Goal: Information Seeking & Learning: Learn about a topic

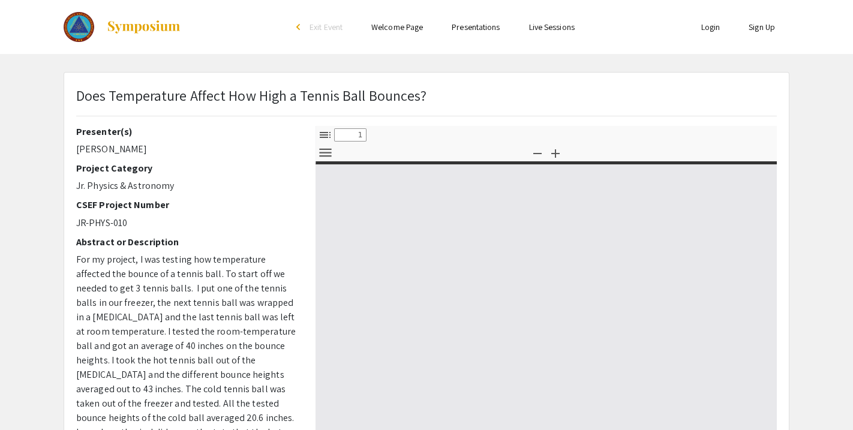
type input "0"
select select "custom"
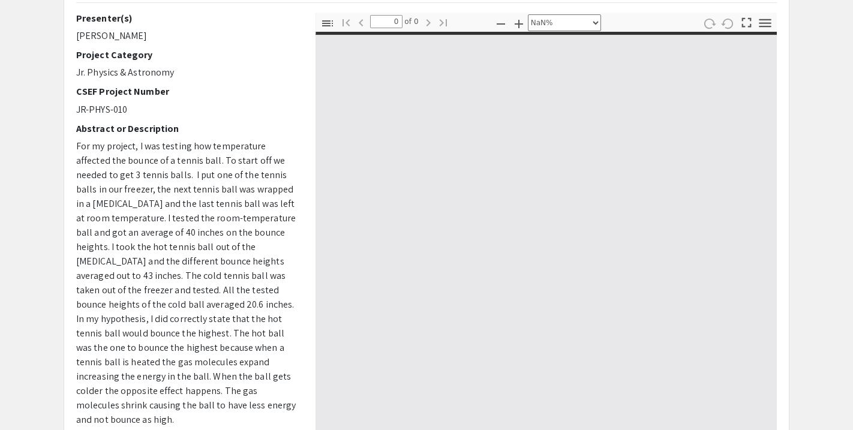
type input "1"
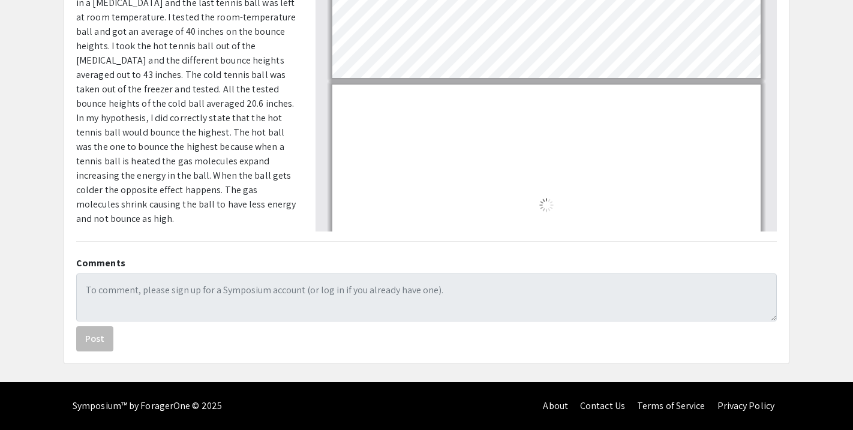
select select "auto"
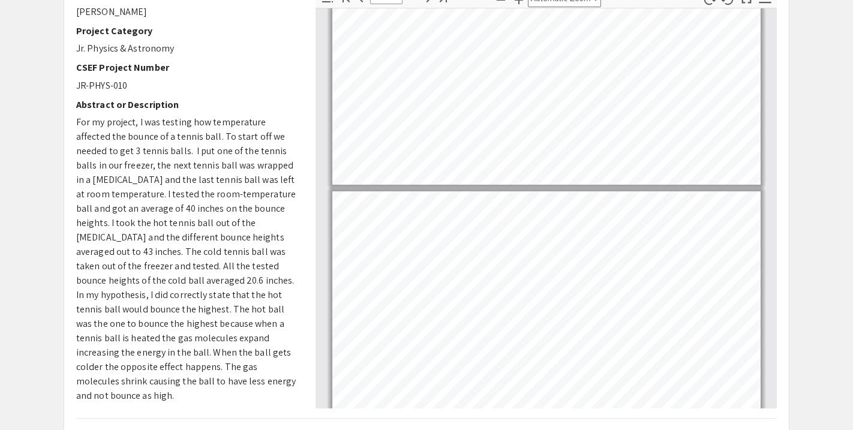
type input "7"
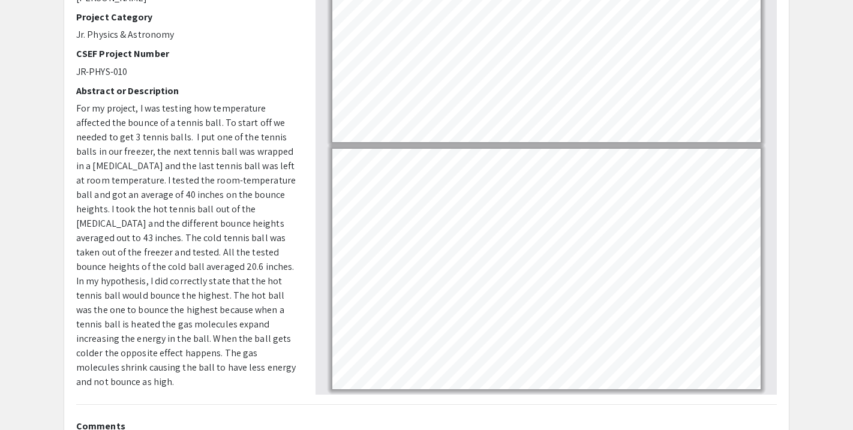
scroll to position [149, 0]
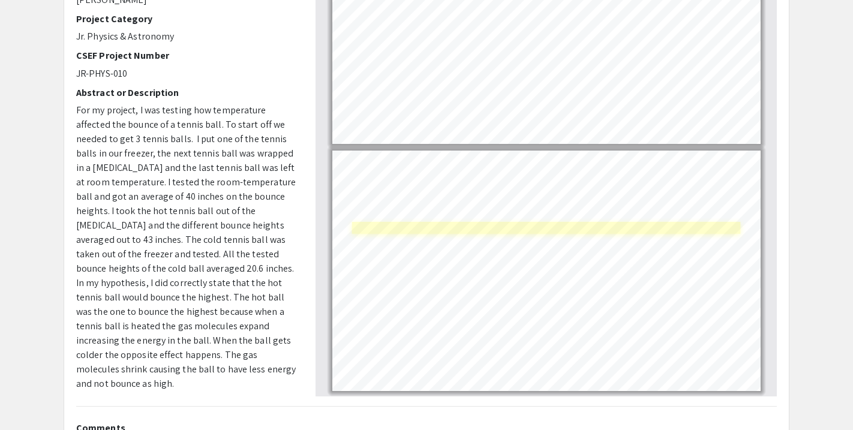
click at [575, 226] on link "Page 7" at bounding box center [546, 228] width 388 height 12
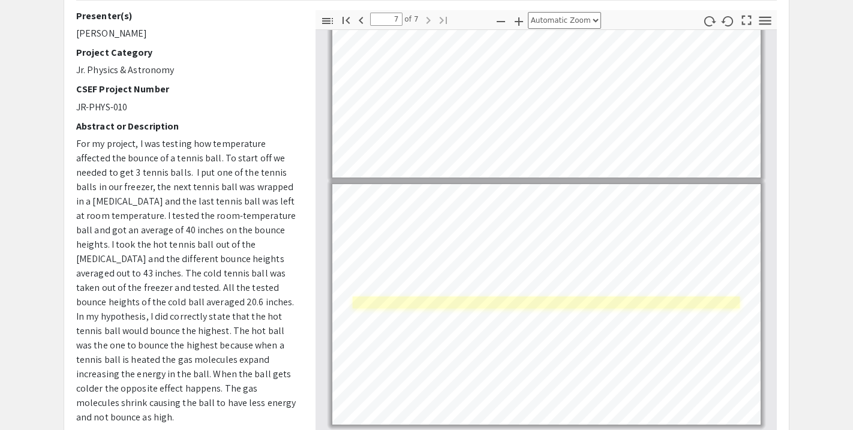
click at [468, 299] on link "Page 7" at bounding box center [546, 303] width 387 height 12
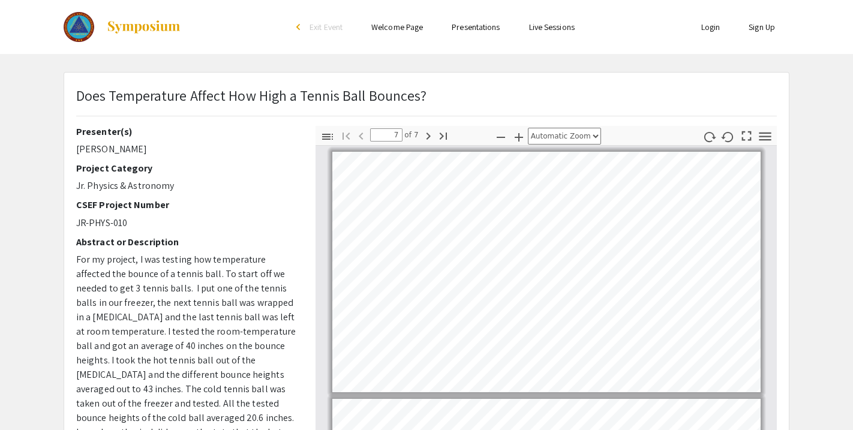
scroll to position [0, 0]
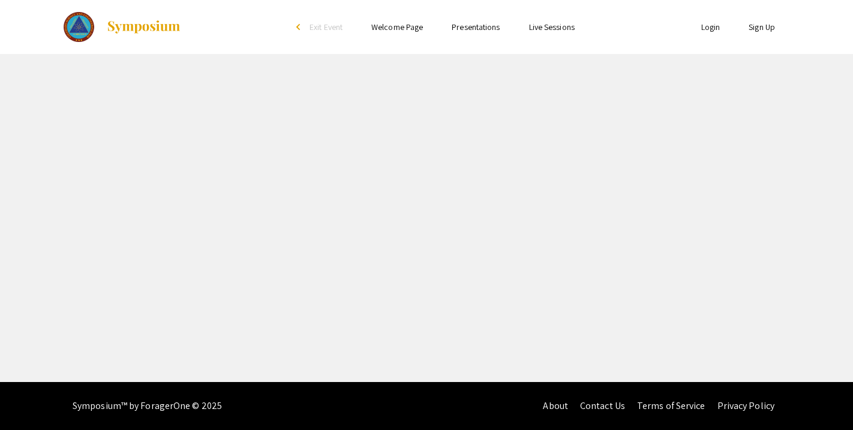
select select "custom"
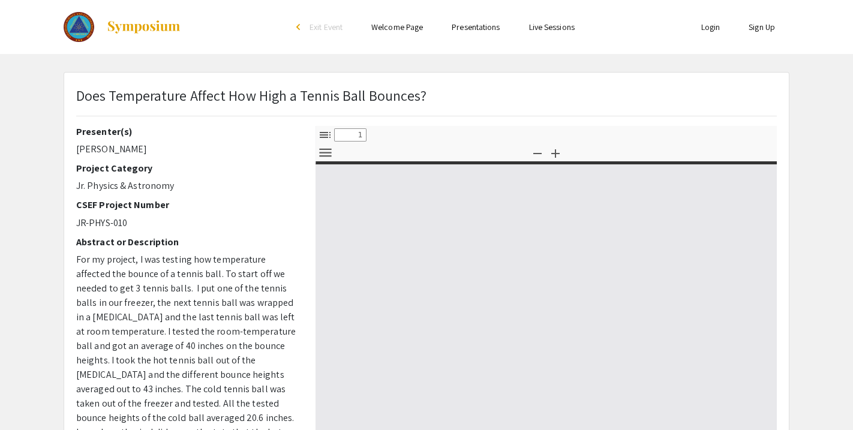
type input "0"
select select "custom"
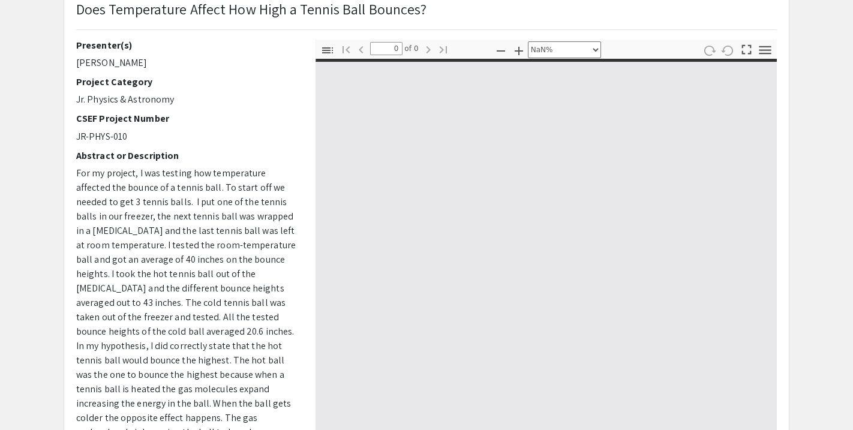
type input "1"
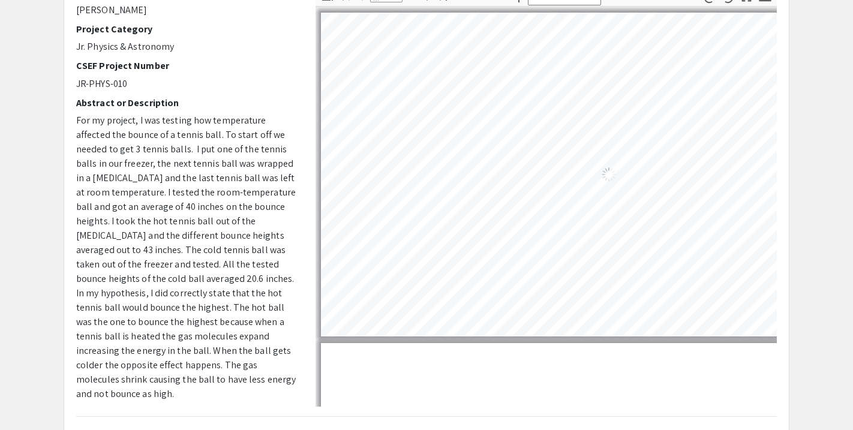
select select "auto"
